Goal: Task Accomplishment & Management: Complete application form

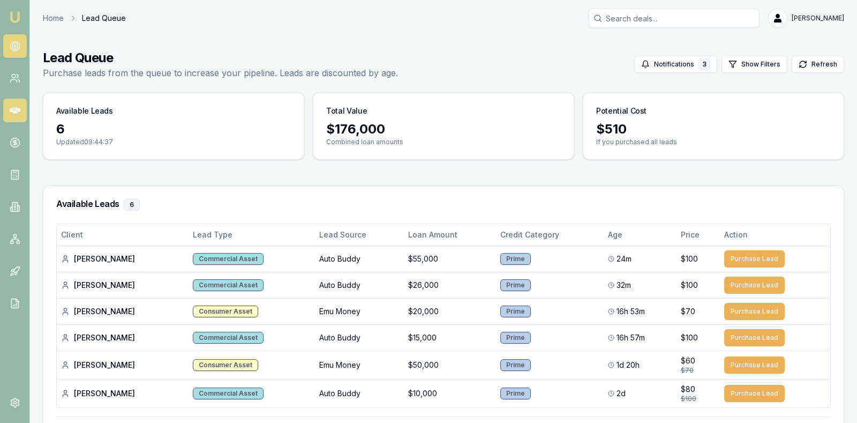
click at [14, 108] on icon at bounding box center [15, 110] width 11 height 6
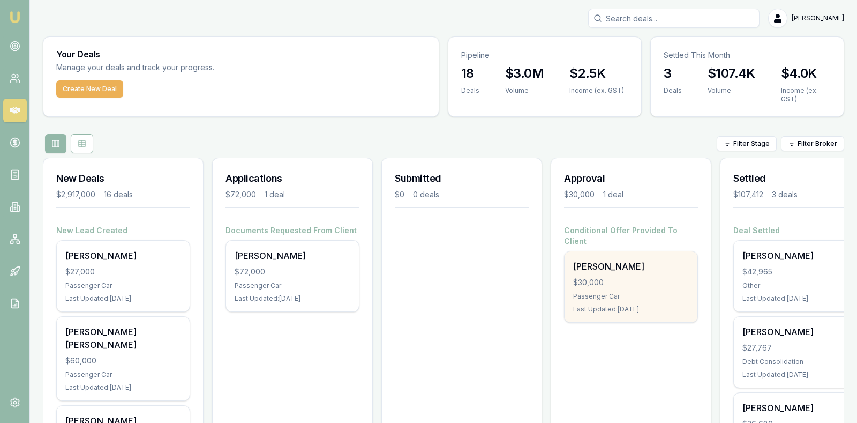
click at [641, 277] on div "$30,000" at bounding box center [631, 282] width 116 height 11
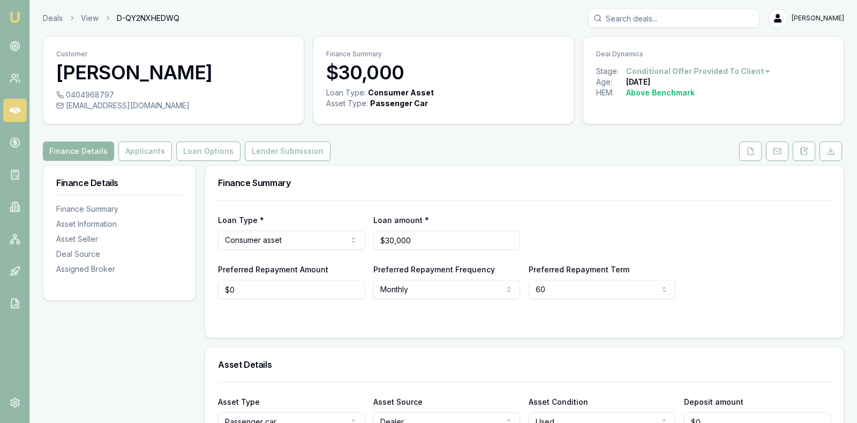
click at [763, 262] on div "Preferred Repayment Amount $0 Preferred Repayment Frequency Monthly Weekly Fort…" at bounding box center [524, 280] width 613 height 36
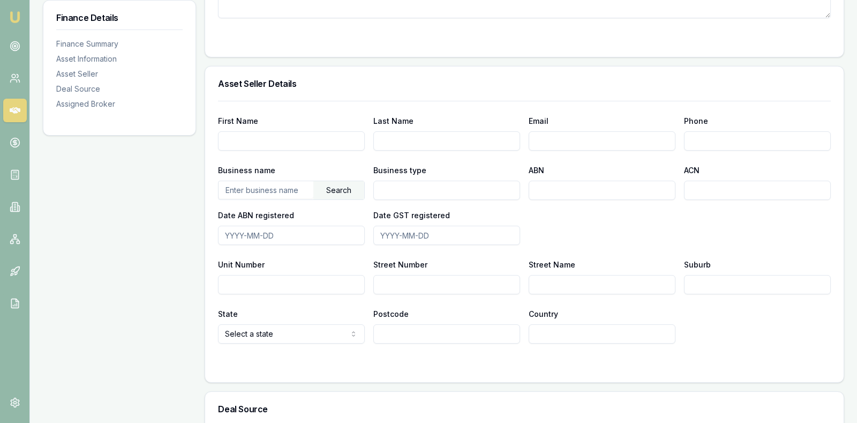
scroll to position [551, 0]
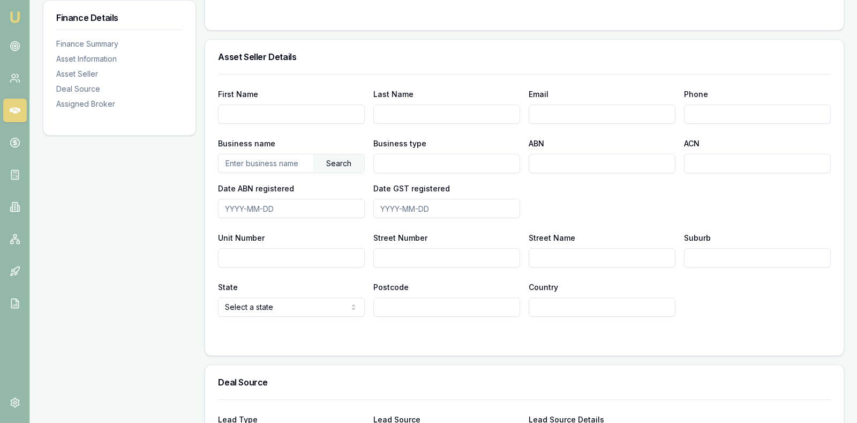
click at [286, 158] on input "text" at bounding box center [266, 162] width 95 height 17
click at [459, 161] on input "Business type" at bounding box center [446, 163] width 147 height 19
type input "a"
type input "Car Dealership"
click at [560, 160] on input "ABN" at bounding box center [602, 163] width 147 height 19
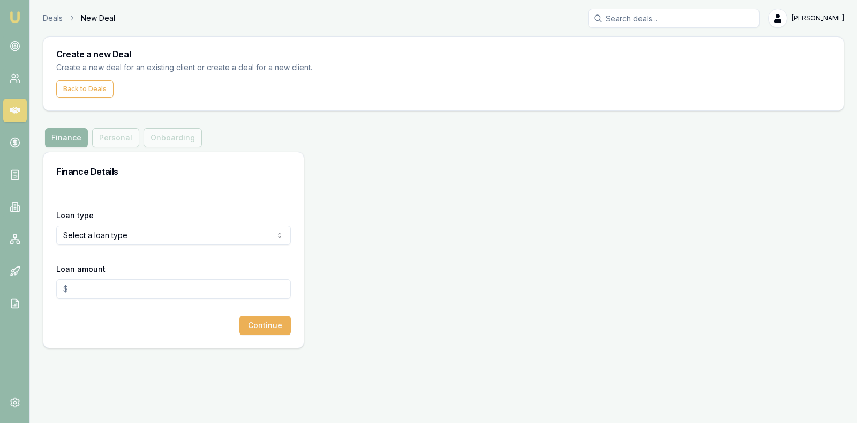
click at [14, 108] on icon at bounding box center [15, 110] width 11 height 6
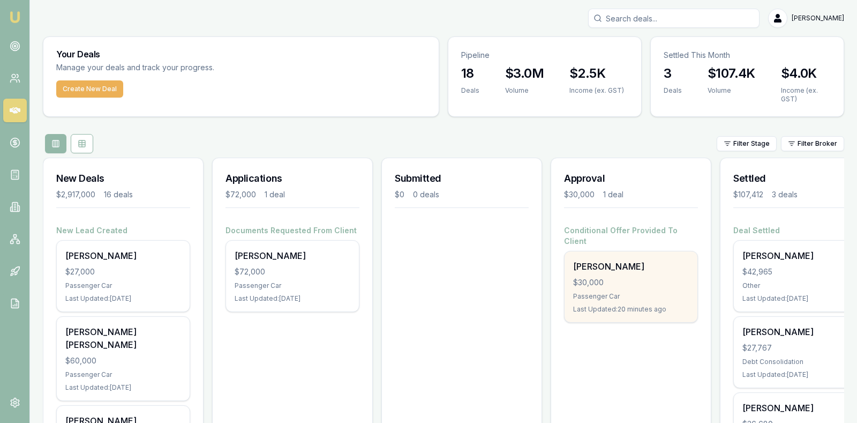
click at [601, 277] on div "$30,000" at bounding box center [631, 282] width 116 height 11
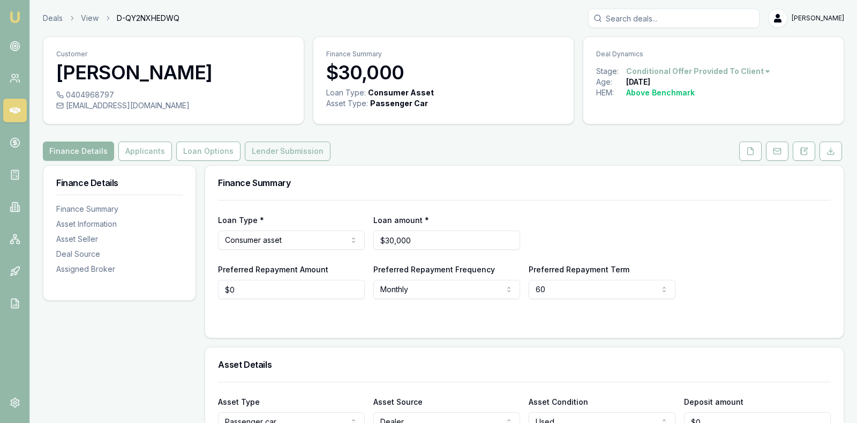
click at [268, 148] on button "Lender Submission" at bounding box center [288, 150] width 86 height 19
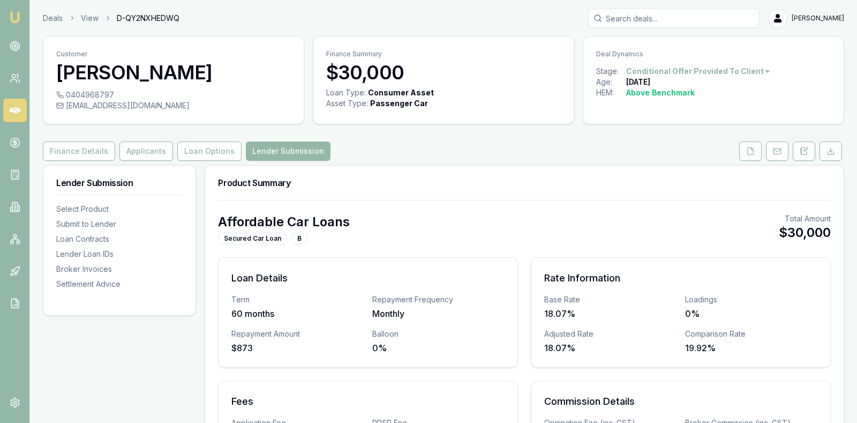
click at [524, 185] on h3 "Product Summary" at bounding box center [524, 182] width 613 height 9
click at [58, 147] on button "Finance Details" at bounding box center [79, 150] width 72 height 19
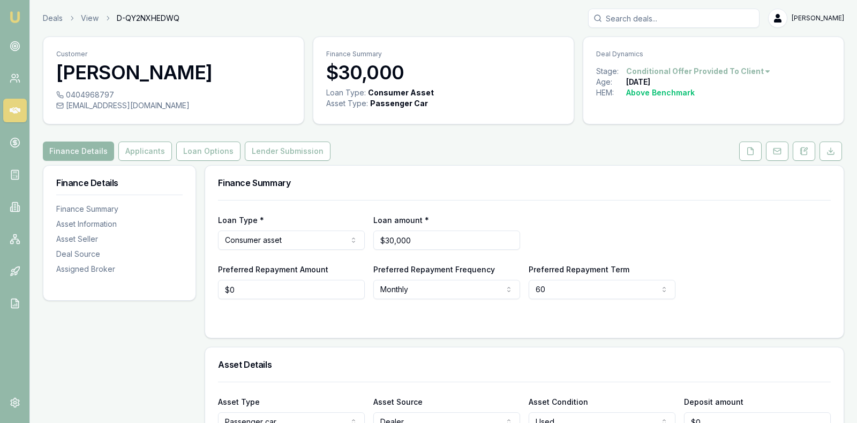
click at [609, 228] on div "Loan Type * Consumer asset Consumer loan Consumer asset Commercial loan Commerc…" at bounding box center [524, 231] width 613 height 36
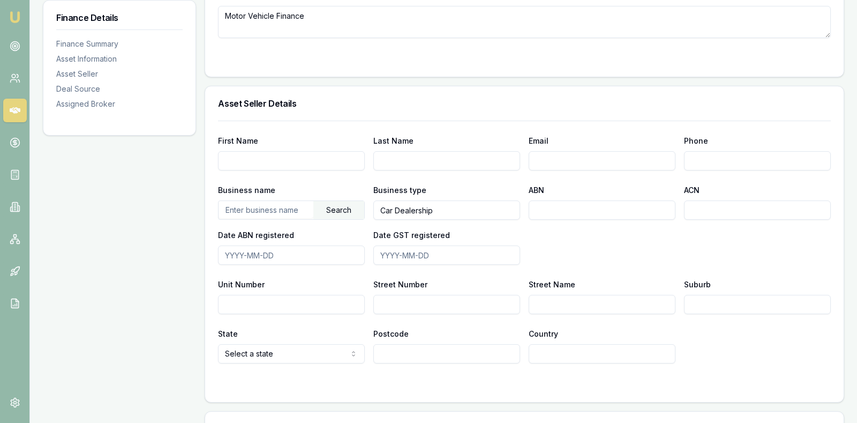
scroll to position [509, 0]
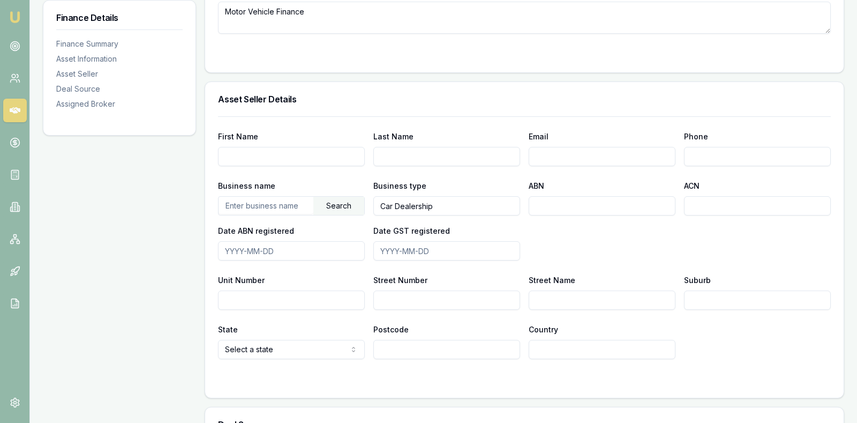
click at [582, 200] on input "ABN" at bounding box center [602, 205] width 147 height 19
type input "38604272086"
click at [559, 251] on div "Business name Search Business type Car Dealership ABN 38604272086 ACN Date ABN …" at bounding box center [524, 219] width 613 height 81
click at [461, 298] on input "Street Number" at bounding box center [446, 299] width 147 height 19
type input "37"
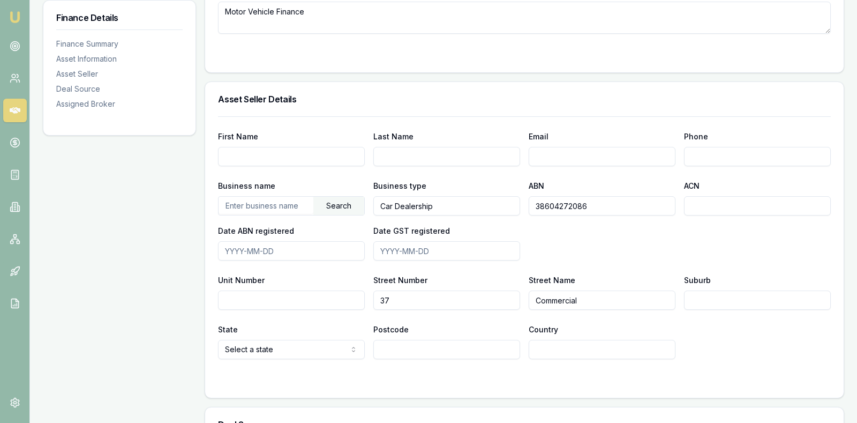
click at [641, 296] on input "Commercial" at bounding box center [602, 299] width 147 height 19
type input "Commercial Drive"
click at [744, 299] on input "Suburb" at bounding box center [757, 299] width 147 height 19
type input "Packenham"
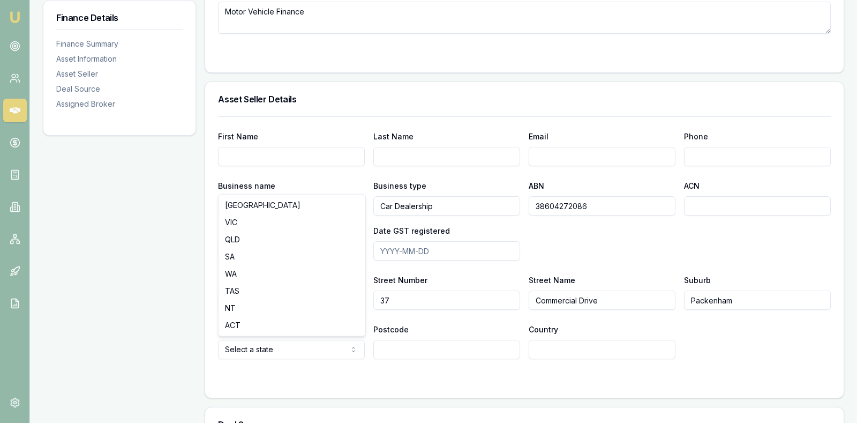
select select "VIC"
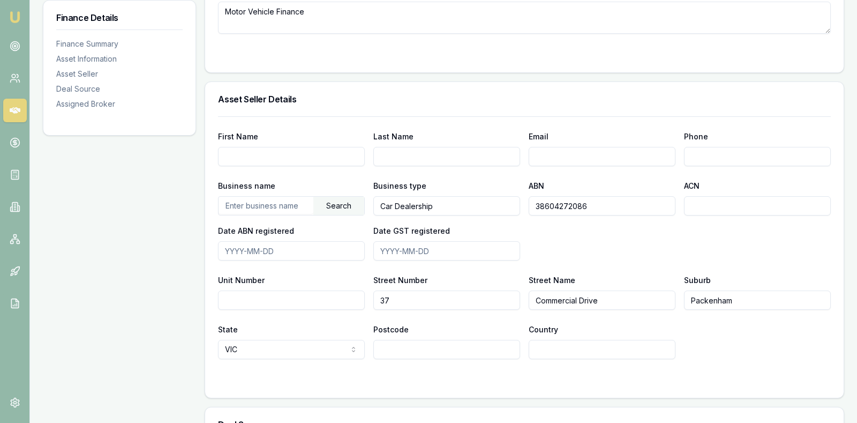
click at [478, 342] on input "Postcode" at bounding box center [446, 349] width 147 height 19
type input "3810"
click at [598, 344] on input "Country" at bounding box center [602, 349] width 147 height 19
type input "Australia"
click at [754, 348] on div "State VIC NSW VIC QLD SA WA TAS NT ACT Postcode 3810 Country Australia" at bounding box center [524, 340] width 613 height 36
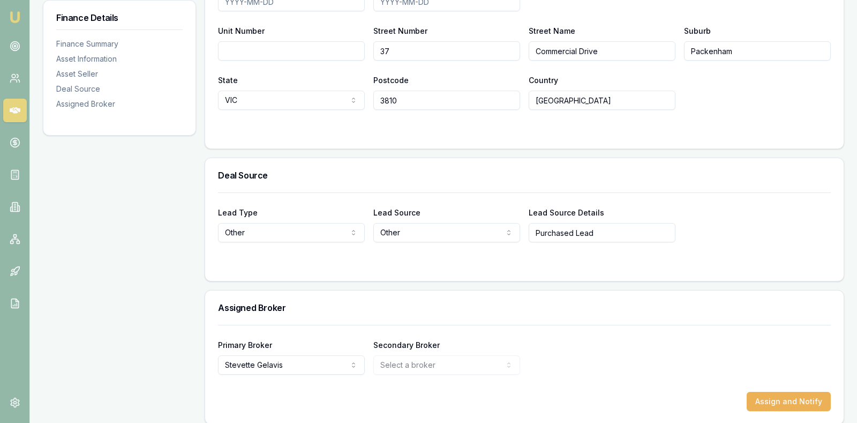
scroll to position [765, 0]
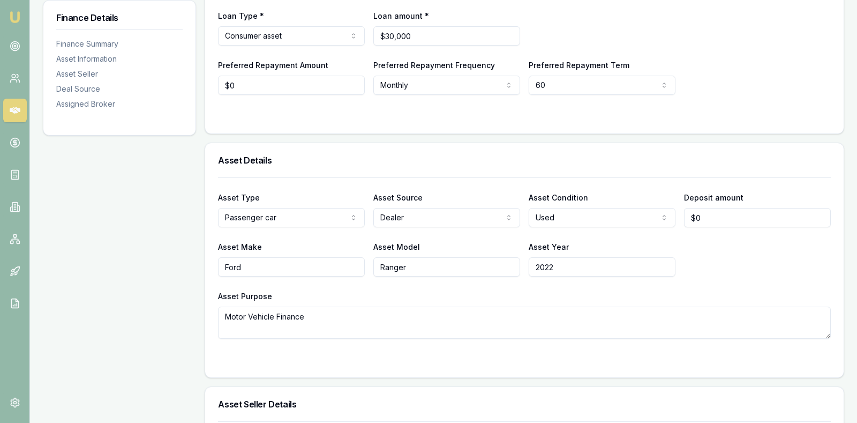
scroll to position [214, 0]
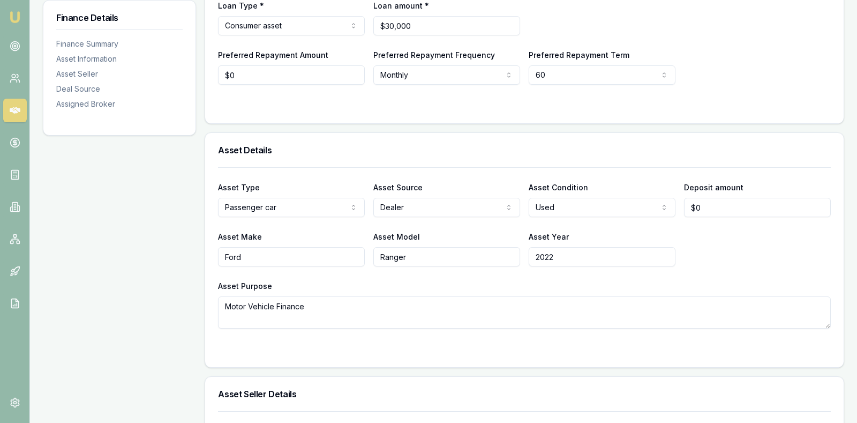
click at [310, 263] on input "Ford" at bounding box center [291, 256] width 147 height 19
type input "F"
type input "LDV"
click at [418, 254] on input "Ranger" at bounding box center [446, 256] width 147 height 19
type input "R"
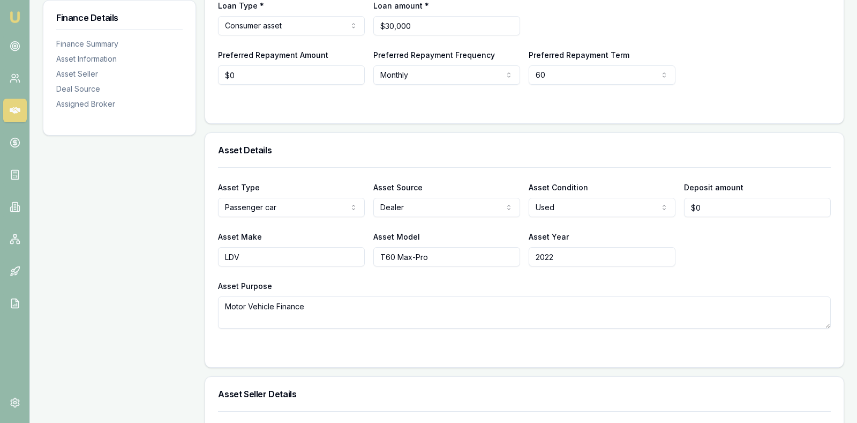
type input "T60 Max-Pro"
click at [718, 255] on div "Asset Make LDV Asset Model T60 Max-Pro Asset Year 2022" at bounding box center [524, 248] width 613 height 36
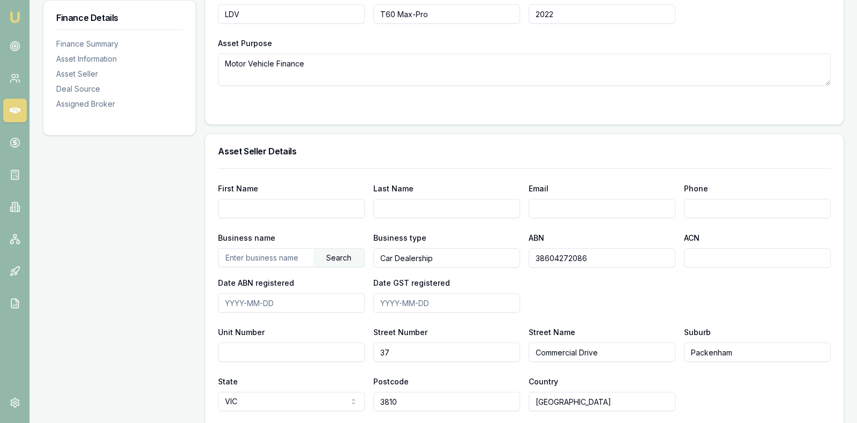
scroll to position [455, 0]
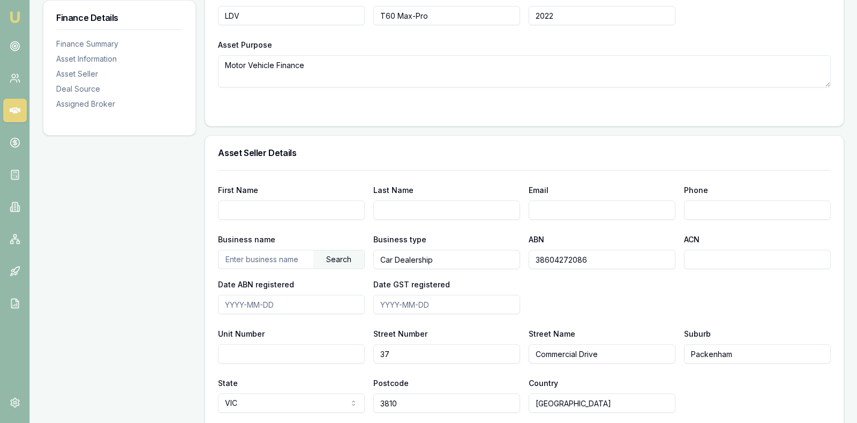
click at [262, 258] on input "text" at bounding box center [266, 258] width 95 height 17
type input "C"
type input "AL Berwick Pty Ltd t/as Carco"
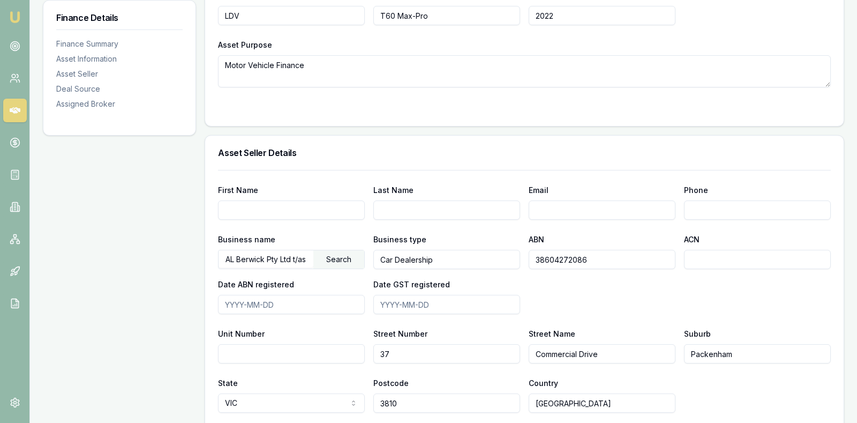
click at [619, 304] on div "Business name AL Berwick Pty Ltd t/as Carco Search Business type Car Dealership…" at bounding box center [524, 272] width 613 height 81
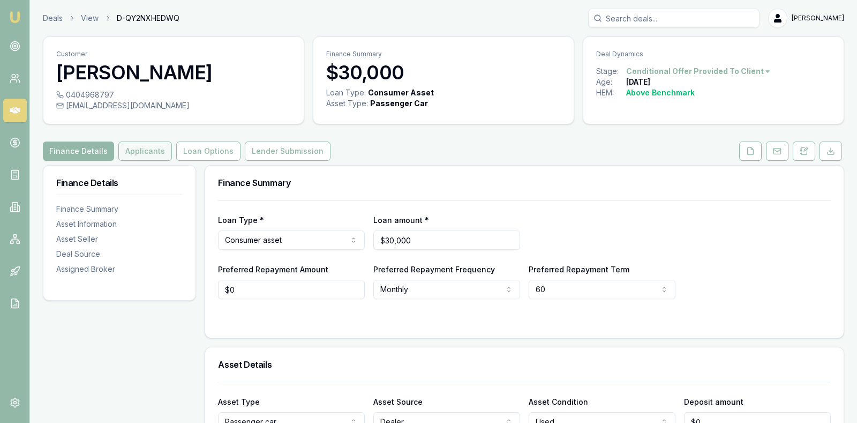
click at [147, 147] on button "Applicants" at bounding box center [145, 150] width 54 height 19
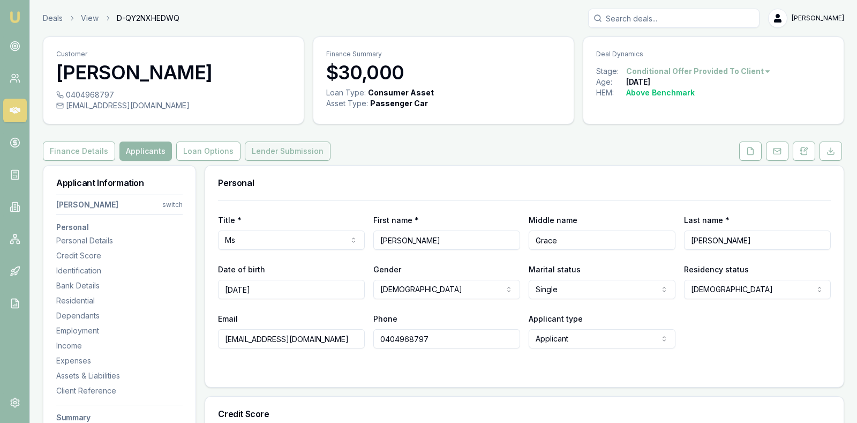
click at [255, 147] on button "Lender Submission" at bounding box center [288, 150] width 86 height 19
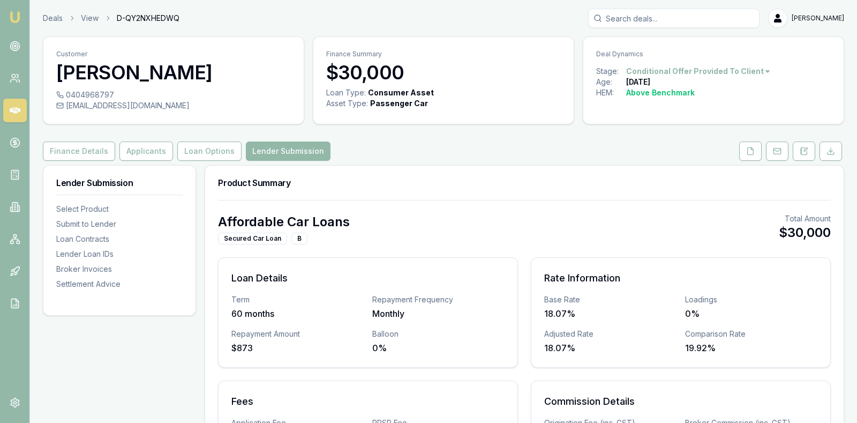
click at [398, 195] on div "Product Summary" at bounding box center [524, 182] width 638 height 34
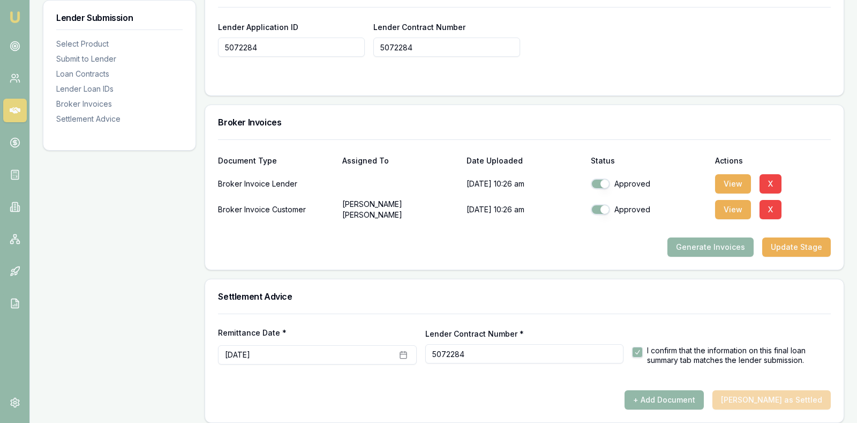
scroll to position [876, 0]
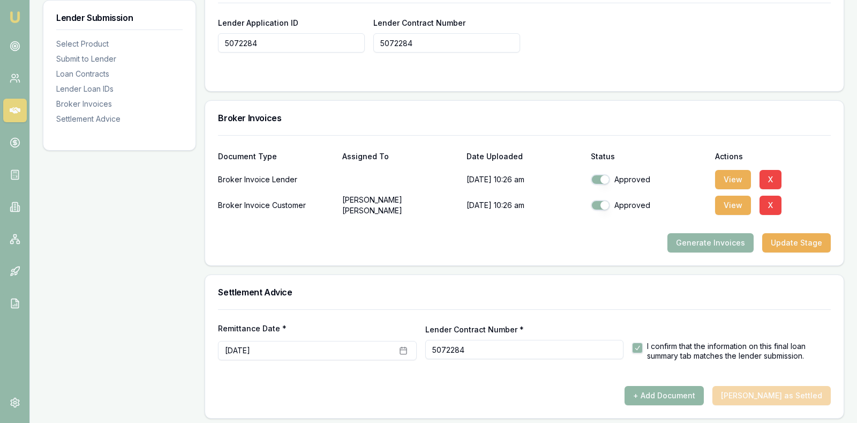
click at [675, 386] on button "+ Add Document" at bounding box center [663, 395] width 79 height 19
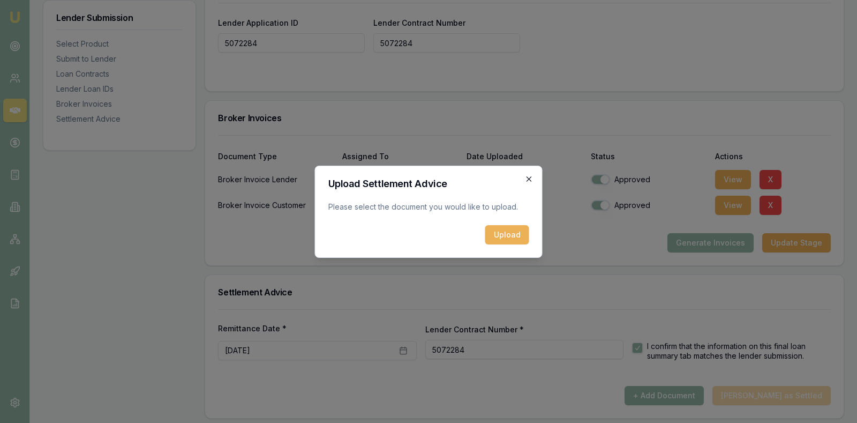
click at [532, 176] on icon "button" at bounding box center [529, 179] width 9 height 9
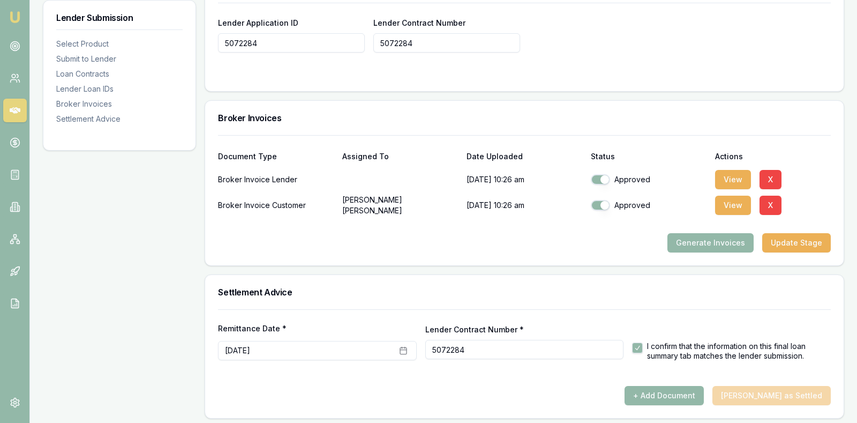
click at [604, 288] on h3 "Settlement Advice" at bounding box center [524, 292] width 613 height 9
click at [693, 388] on button "+ Add Document" at bounding box center [663, 395] width 79 height 19
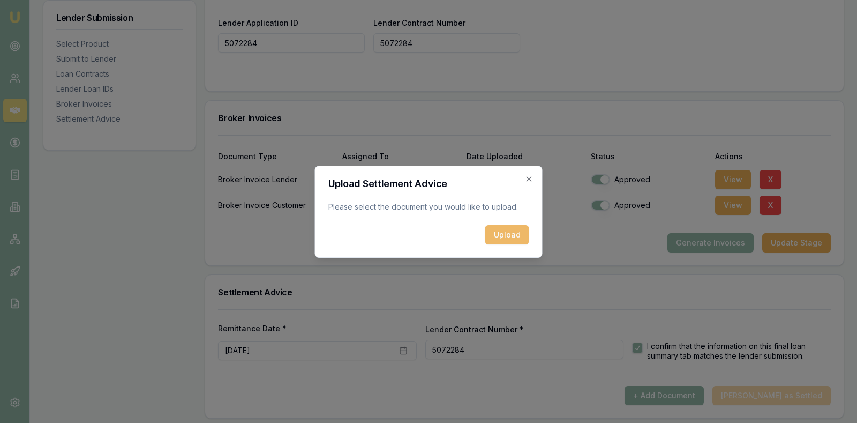
click at [511, 234] on button "Upload" at bounding box center [507, 234] width 44 height 19
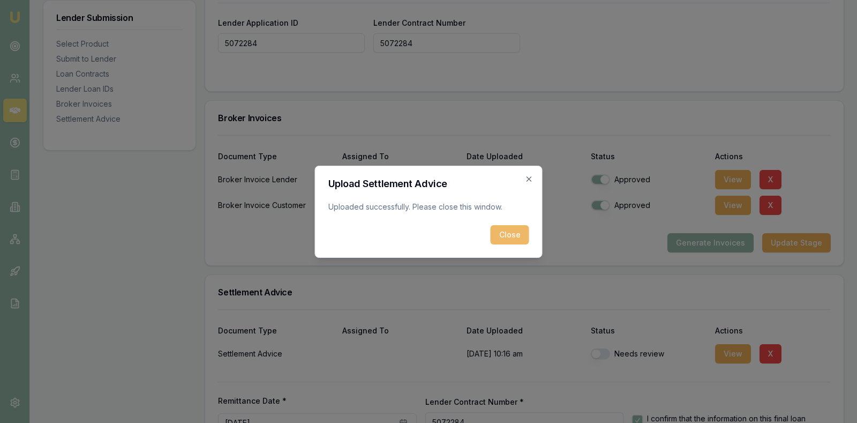
click at [510, 231] on button "Close" at bounding box center [510, 234] width 39 height 19
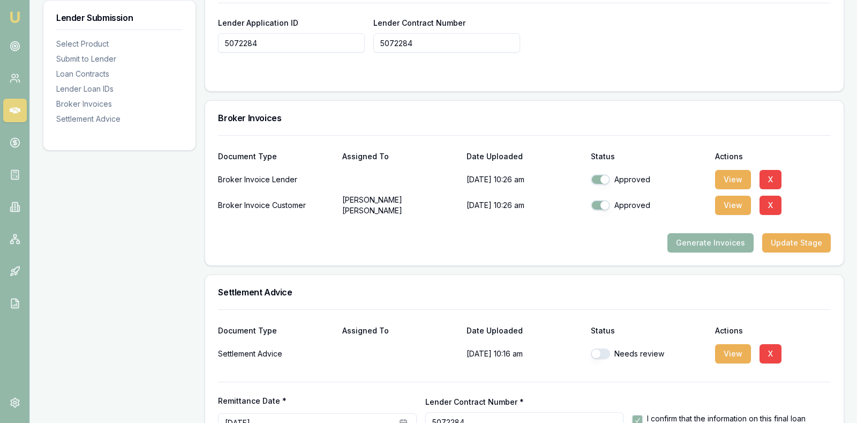
click at [596, 348] on button "button" at bounding box center [600, 353] width 19 height 11
checkbox input "true"
click at [648, 293] on div "Settlement Advice" at bounding box center [524, 292] width 638 height 34
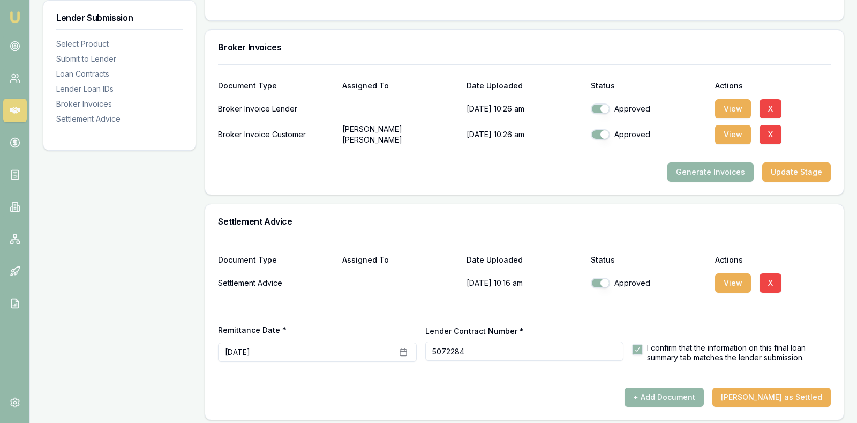
scroll to position [948, 0]
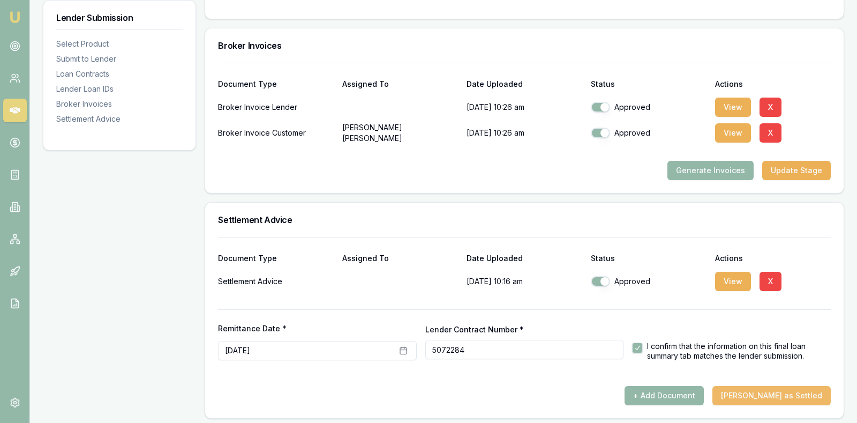
click at [770, 388] on button "Mark Deal as Settled" at bounding box center [771, 395] width 118 height 19
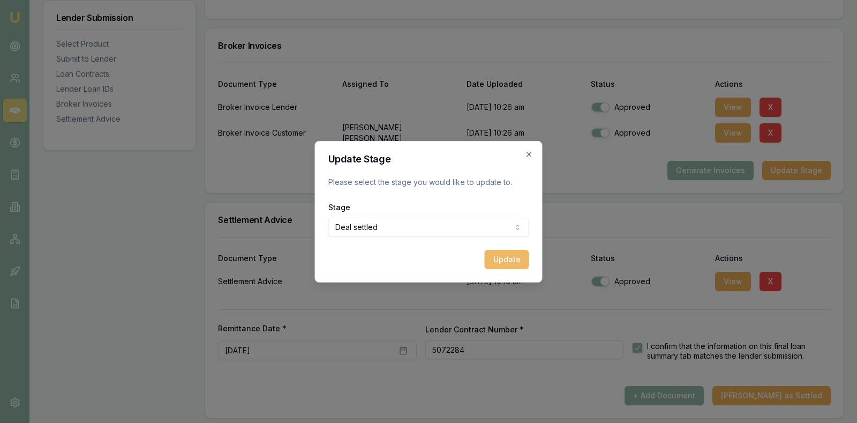
click at [501, 254] on button "Update" at bounding box center [507, 259] width 44 height 19
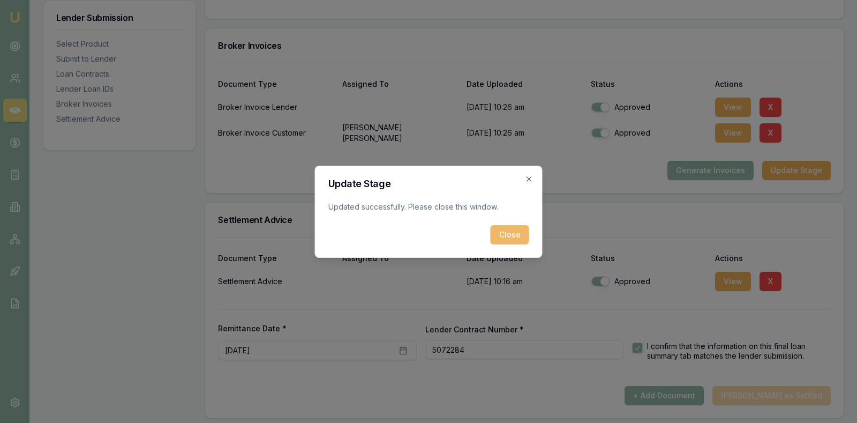
click at [511, 227] on button "Close" at bounding box center [510, 234] width 39 height 19
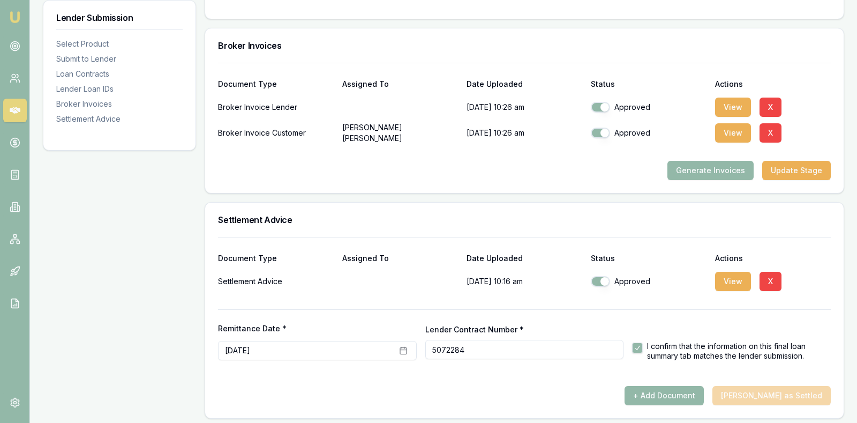
click at [557, 41] on h3 "Broker Invoices" at bounding box center [524, 45] width 613 height 9
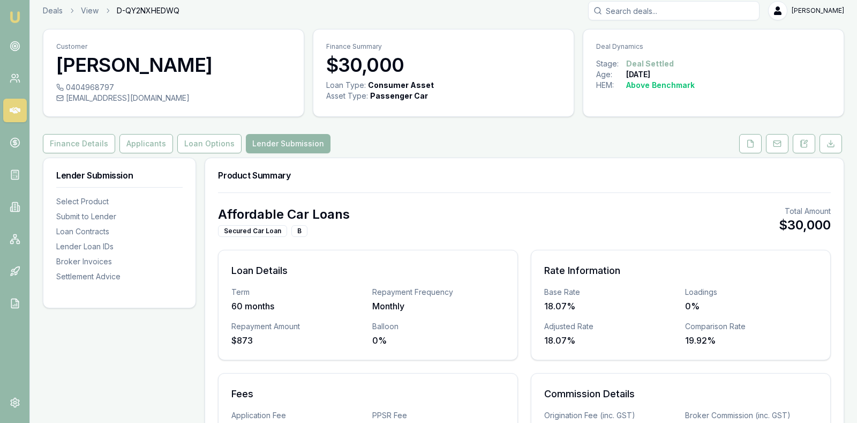
scroll to position [0, 0]
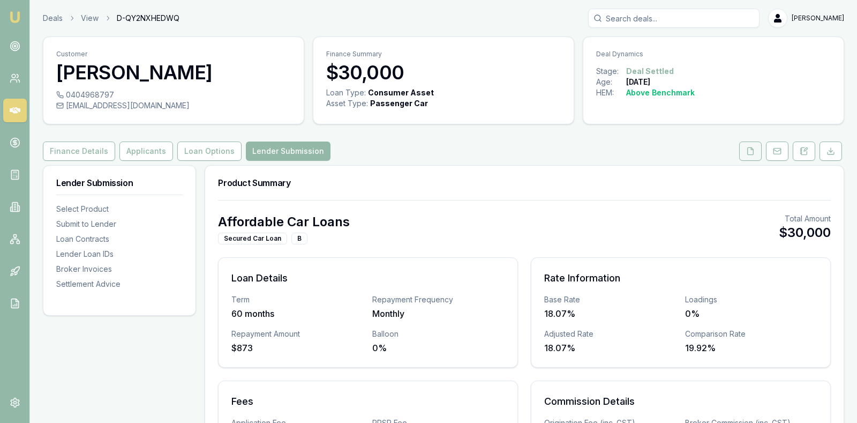
click at [750, 152] on icon at bounding box center [750, 151] width 9 height 9
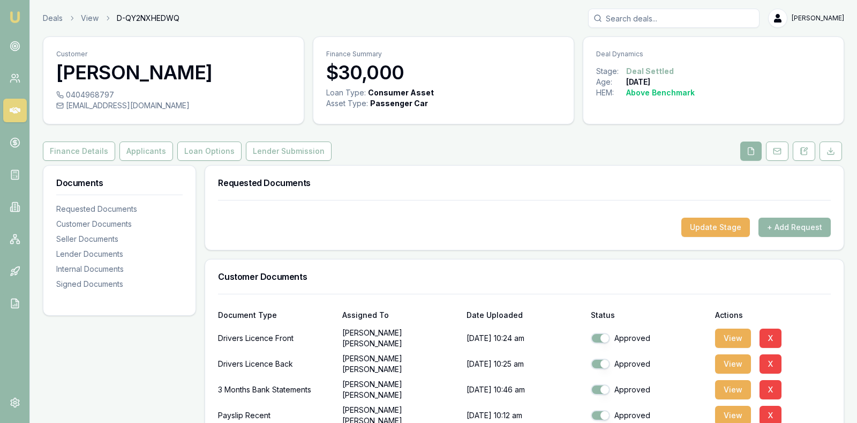
click at [618, 147] on div "Finance Details Applicants Loan Options Lender Submission" at bounding box center [443, 150] width 801 height 19
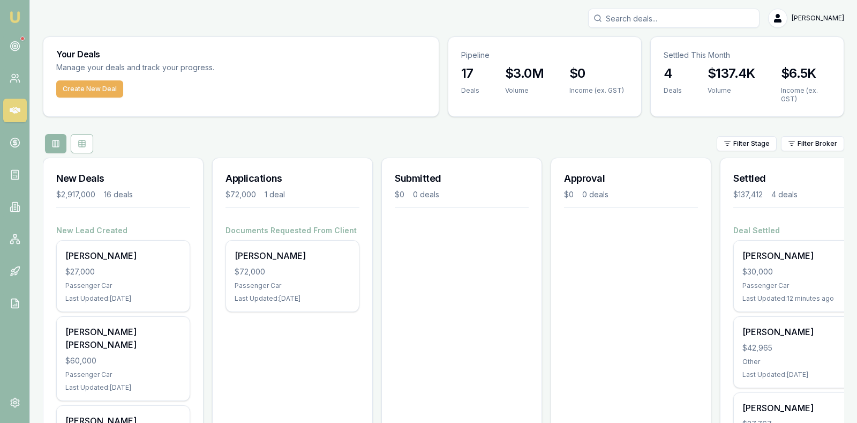
click at [21, 38] on div at bounding box center [22, 38] width 4 height 4
click at [14, 47] on circle at bounding box center [15, 46] width 2 height 2
